Goal: Information Seeking & Learning: Learn about a topic

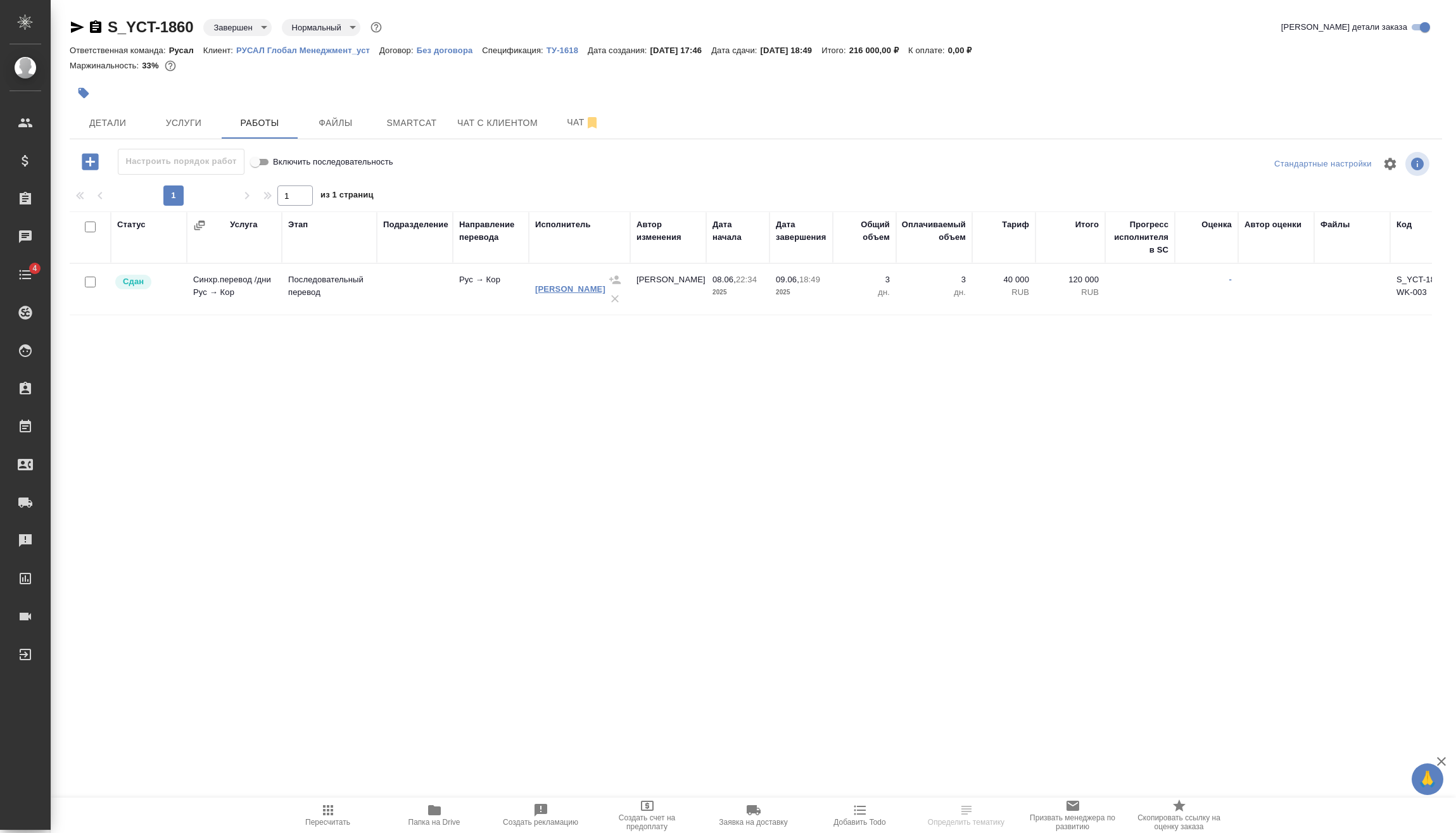
click at [554, 289] on link "[PERSON_NAME]" at bounding box center [570, 289] width 70 height 9
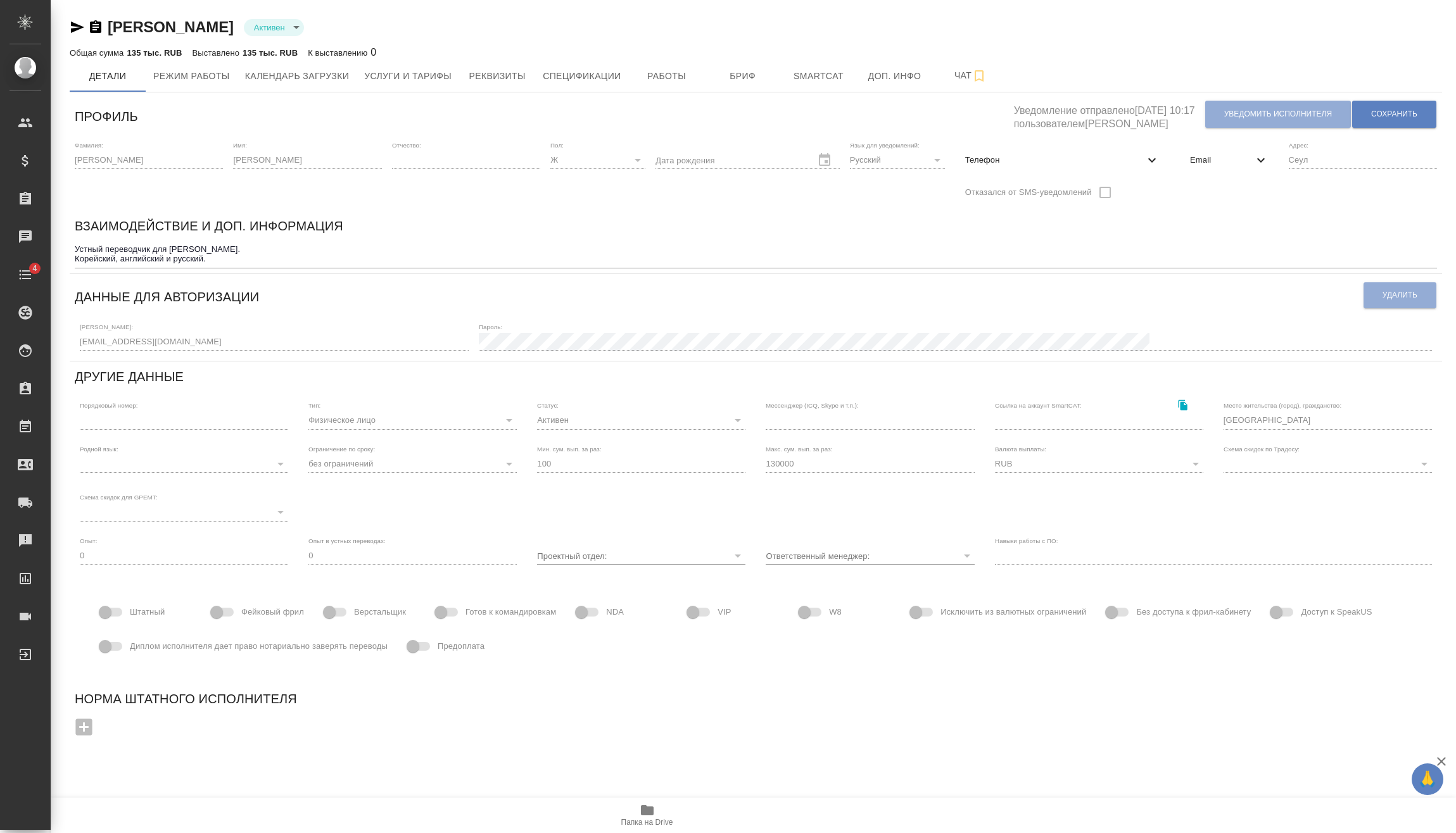
click at [71, 28] on icon "button" at bounding box center [77, 27] width 15 height 15
click at [387, 84] on button "Услуги и тарифы" at bounding box center [408, 76] width 103 height 32
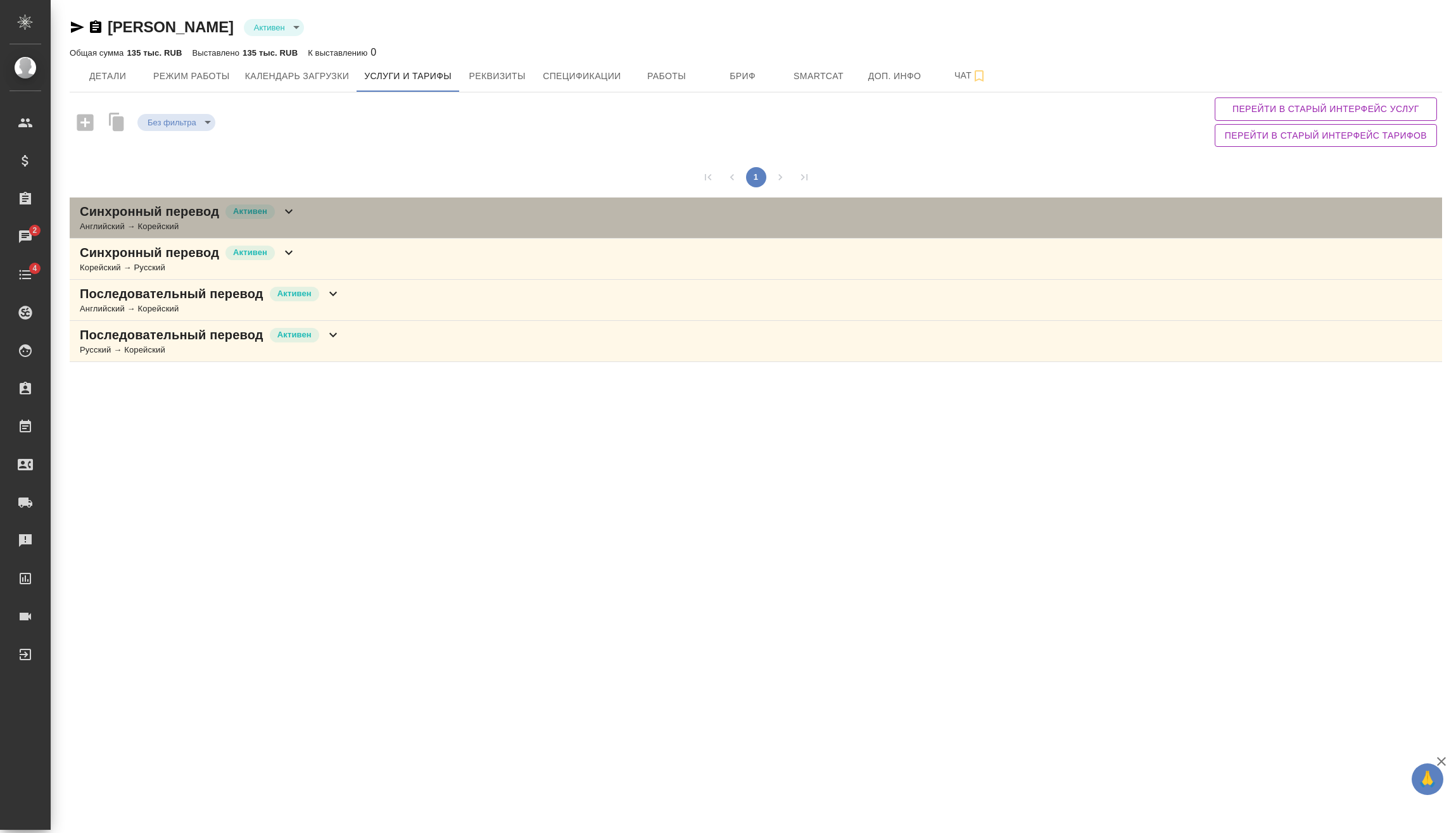
click at [284, 216] on icon at bounding box center [288, 211] width 15 height 15
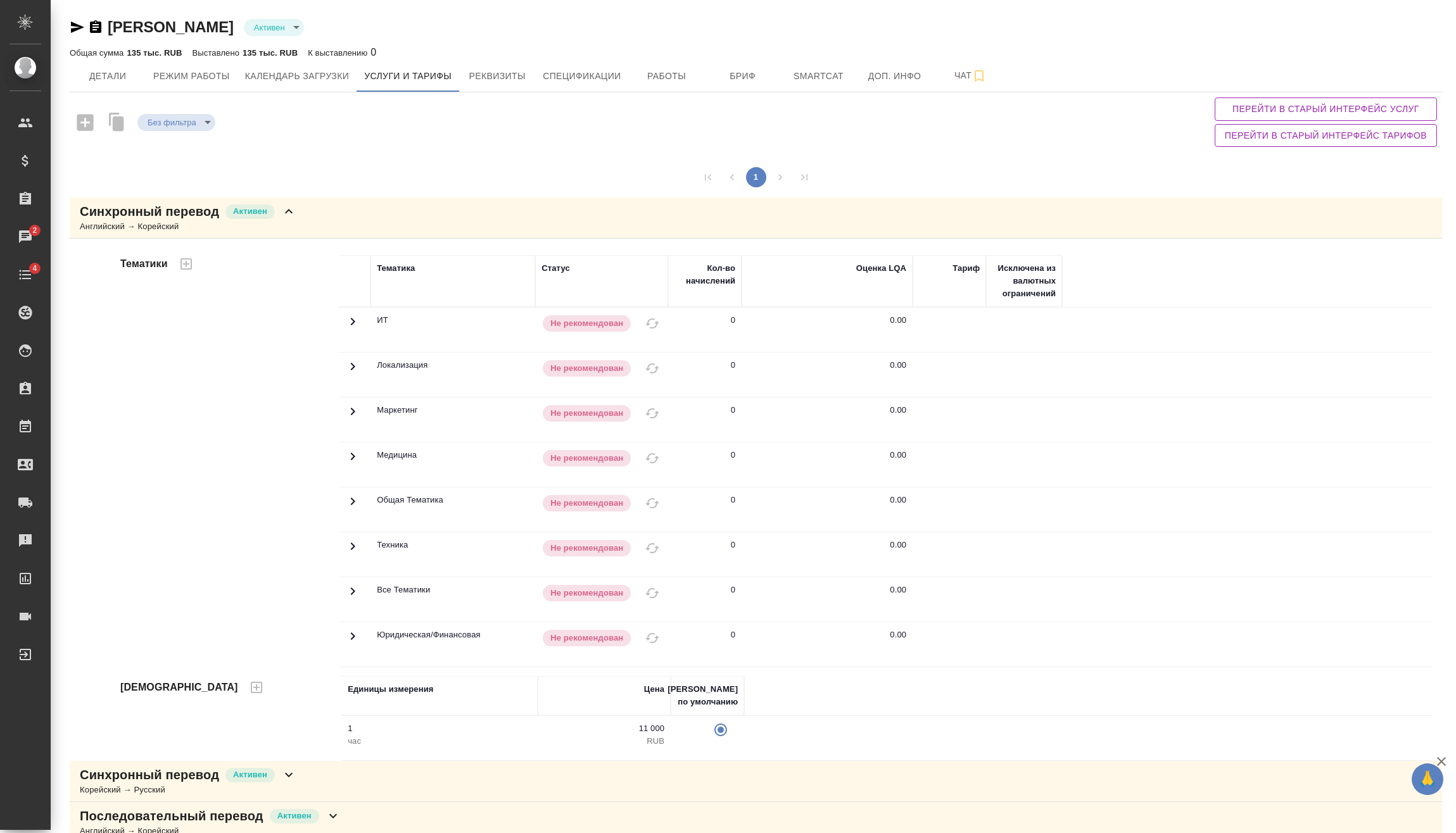
click at [291, 213] on icon at bounding box center [288, 211] width 15 height 15
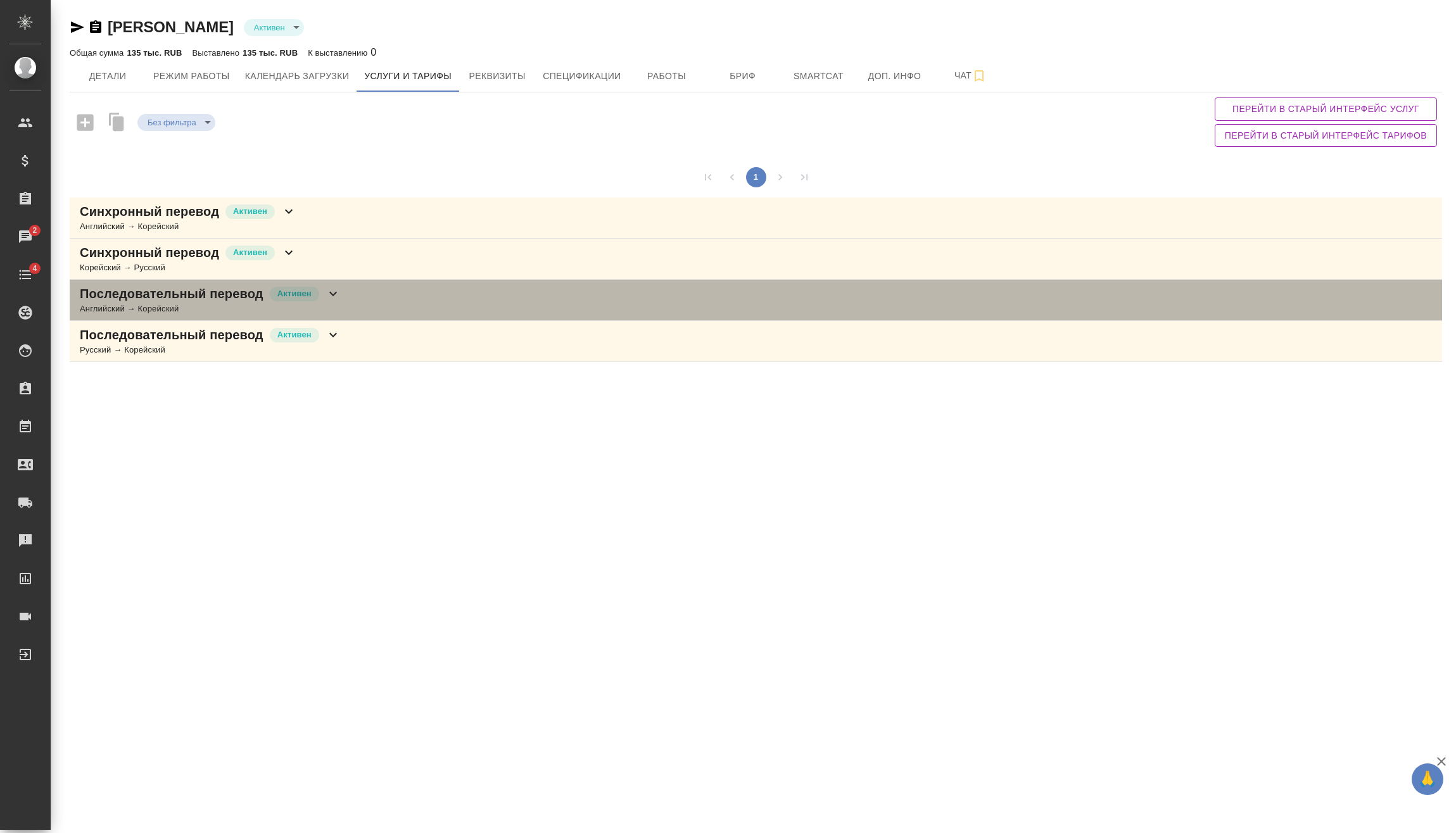
click at [338, 296] on icon at bounding box center [333, 294] width 15 height 15
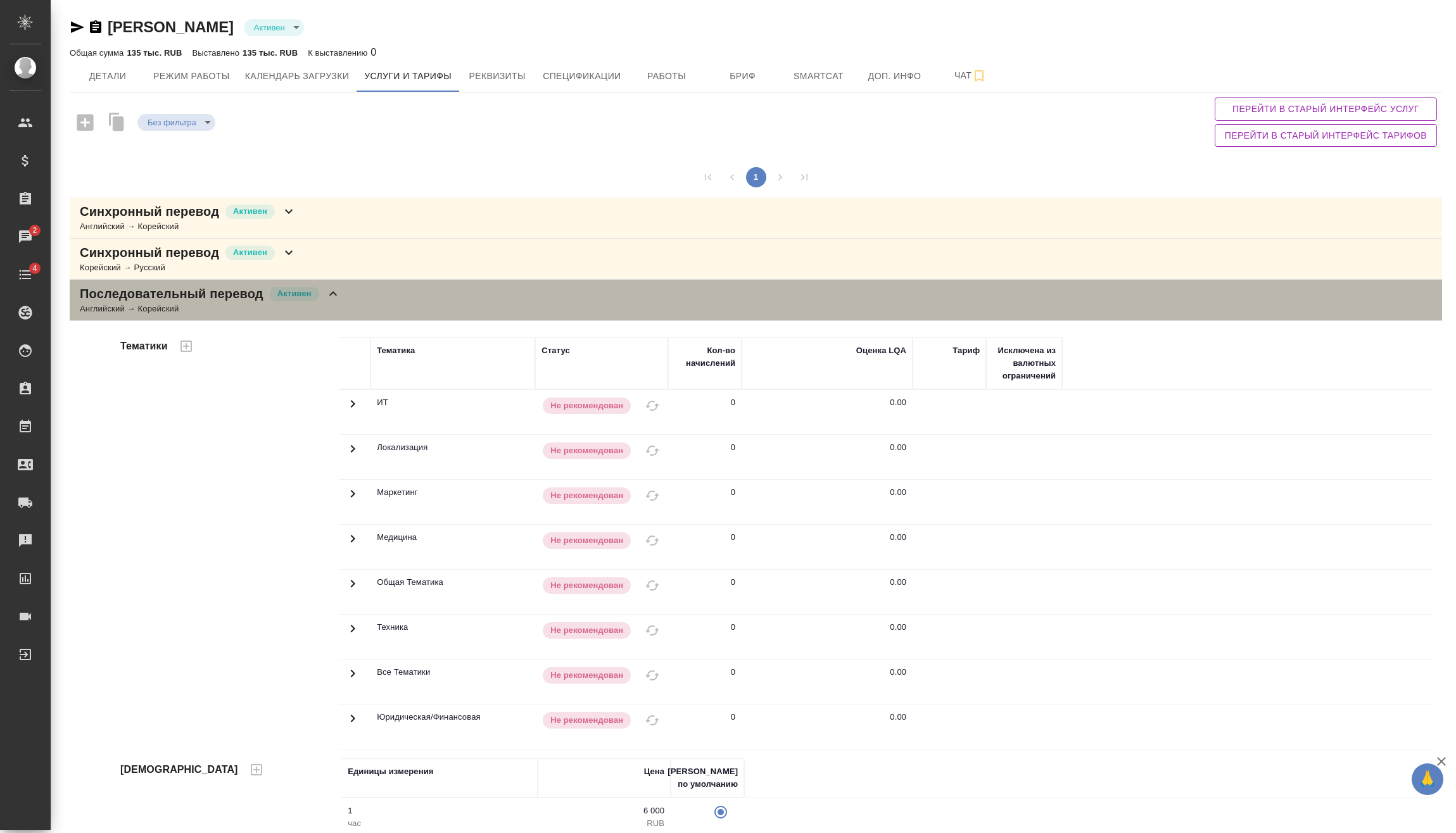
click at [337, 296] on icon at bounding box center [333, 294] width 15 height 15
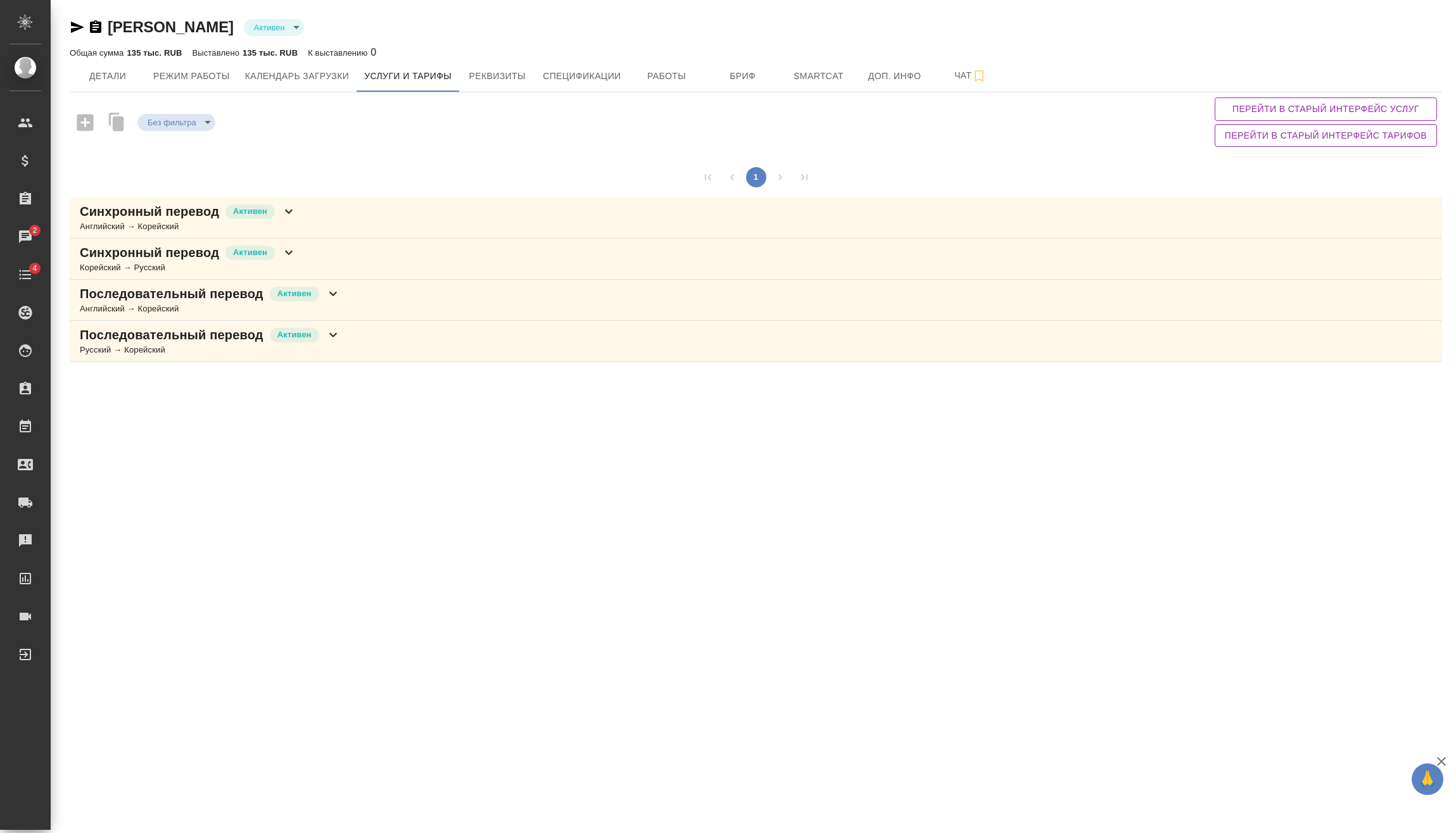
click at [334, 323] on div "Последовательный перевод Активен Русский → Корейский" at bounding box center [755, 341] width 1372 height 41
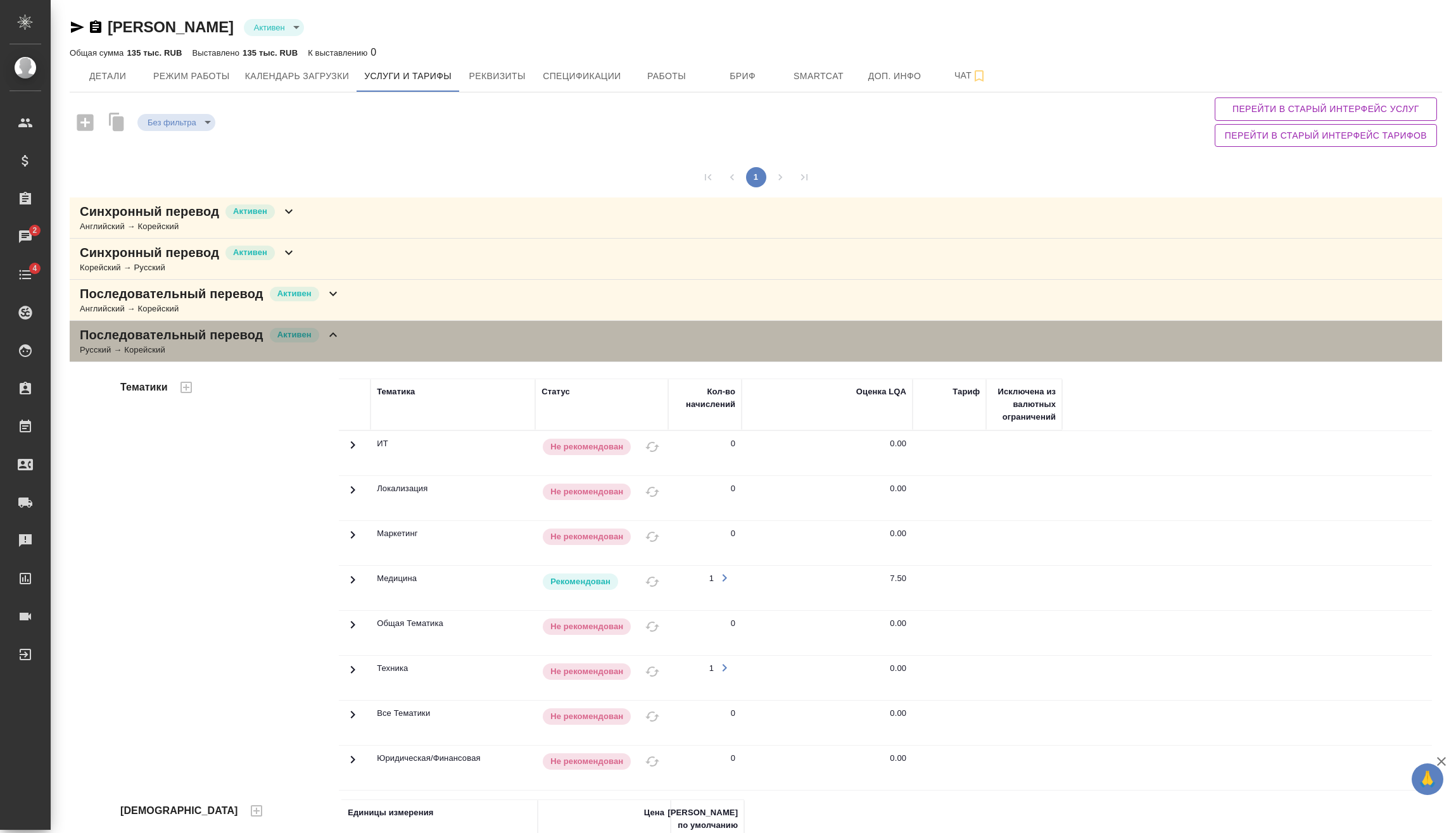
click at [331, 333] on icon at bounding box center [333, 335] width 15 height 15
